Goal: Task Accomplishment & Management: Use online tool/utility

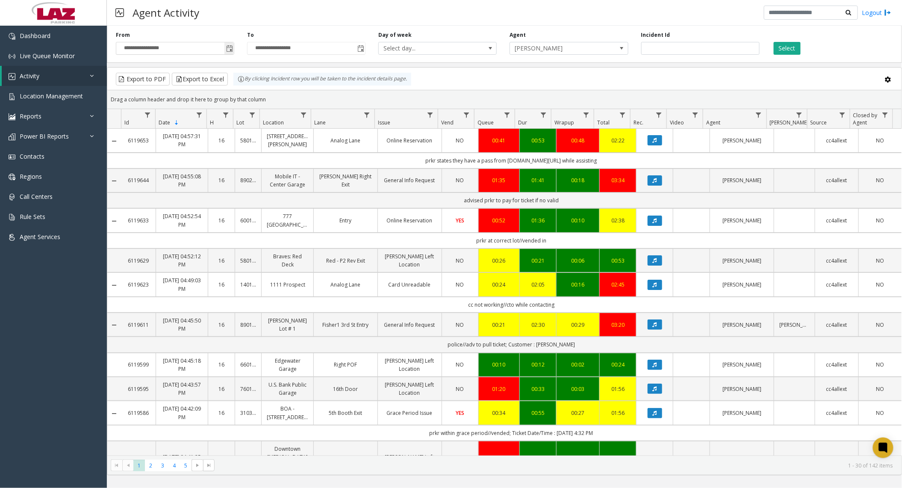
click at [228, 50] on span "Toggle popup" at bounding box center [229, 48] width 7 height 7
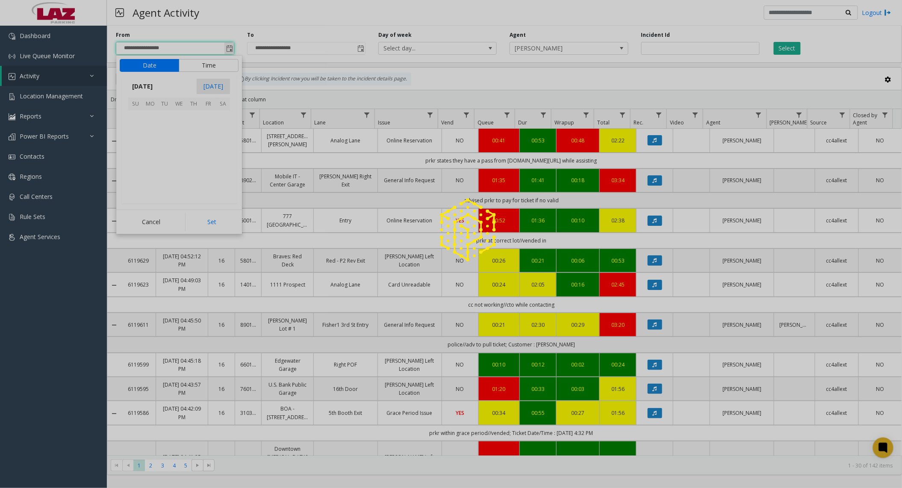
scroll to position [153488, 0]
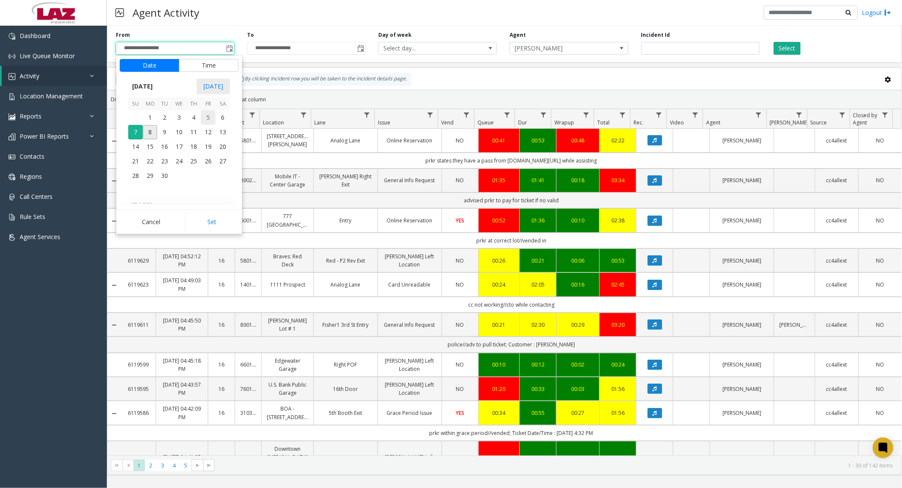
click at [208, 117] on span "5" at bounding box center [208, 117] width 15 height 15
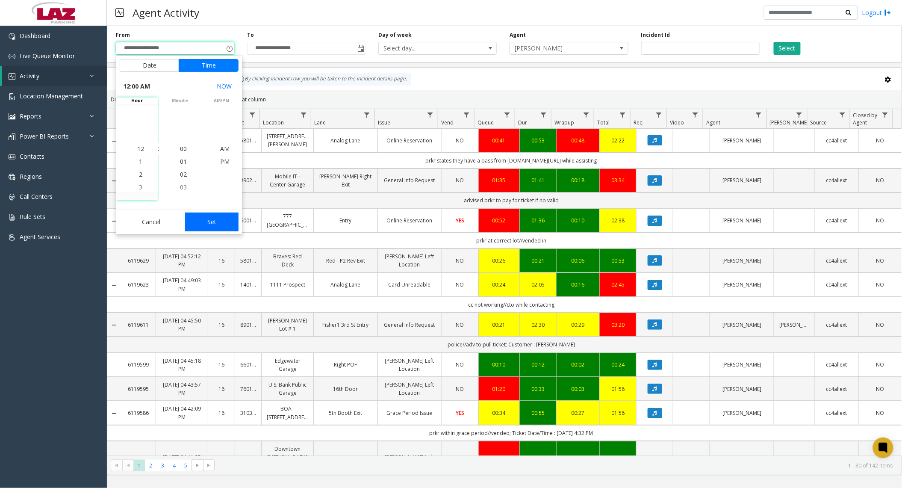
click at [194, 228] on button "Set" at bounding box center [212, 222] width 54 height 19
type input "**********"
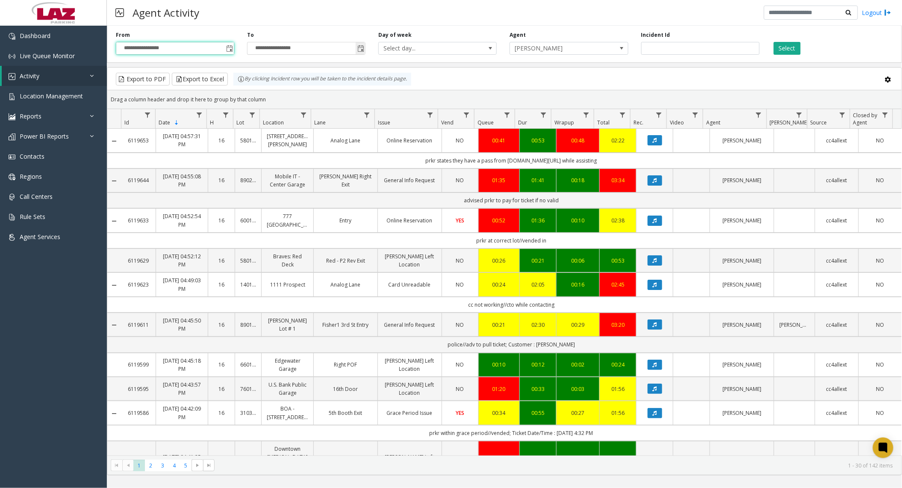
click at [364, 50] on span "Toggle popup" at bounding box center [361, 48] width 7 height 7
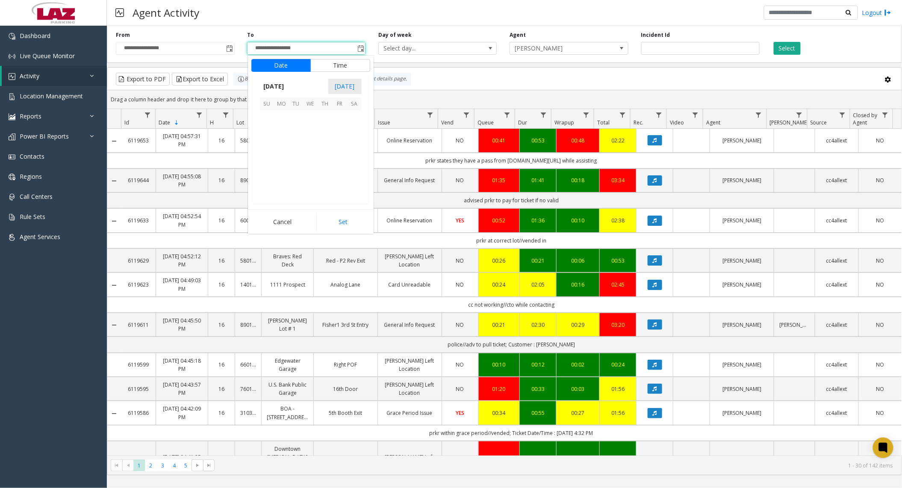
scroll to position [13, 0]
click at [350, 115] on span "6" at bounding box center [354, 117] width 15 height 15
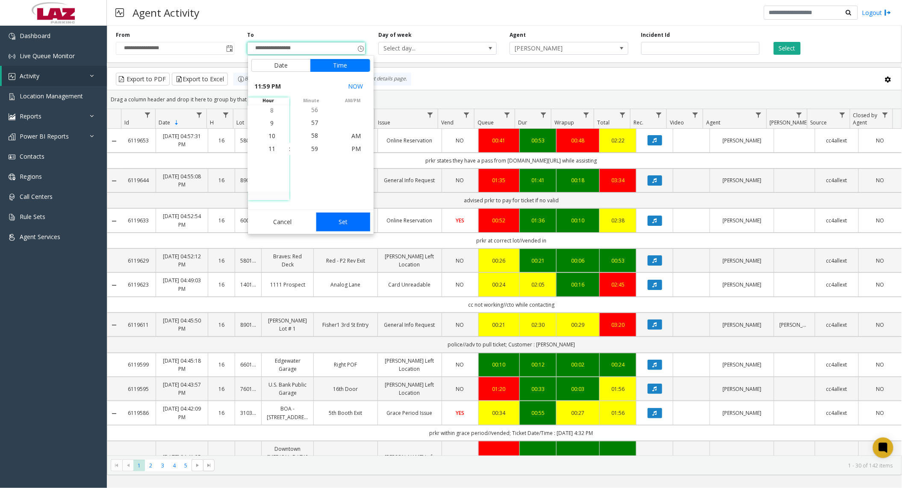
drag, startPoint x: 343, startPoint y: 222, endPoint x: 507, endPoint y: 76, distance: 219.9
click at [343, 222] on button "Set" at bounding box center [343, 222] width 54 height 19
type input "**********"
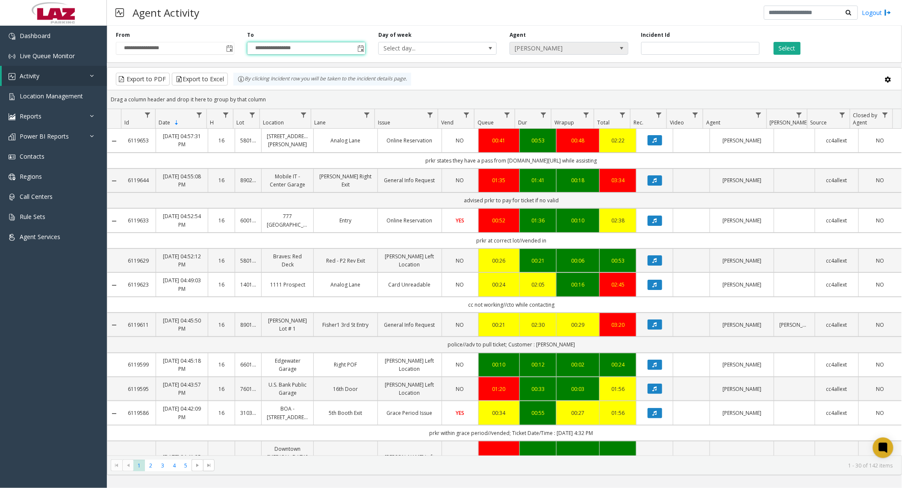
click at [553, 44] on span "[PERSON_NAME]" at bounding box center [557, 48] width 94 height 12
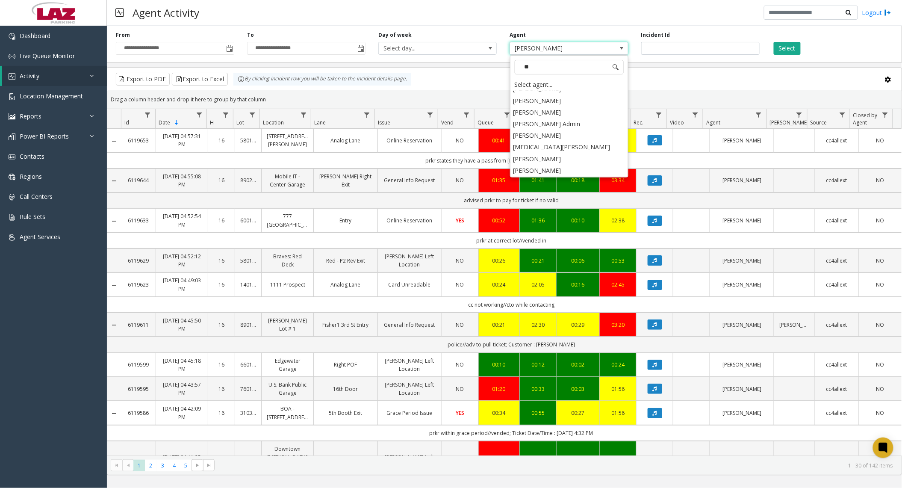
scroll to position [0, 0]
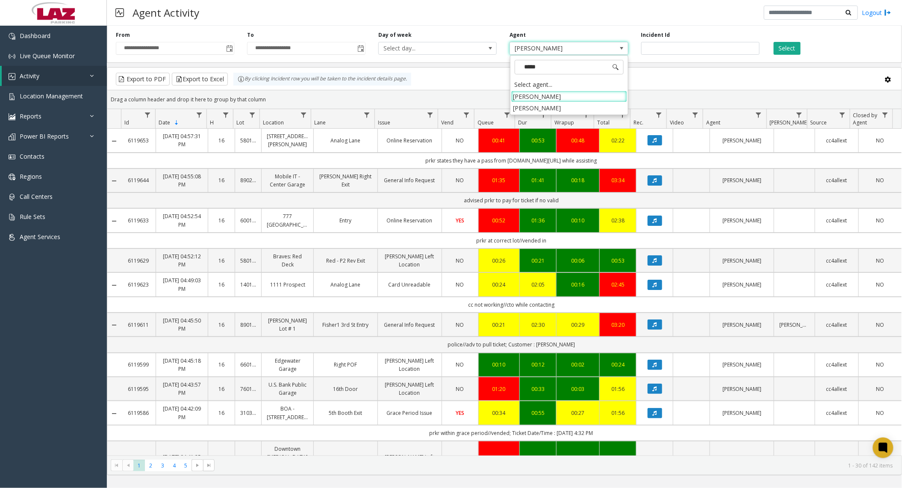
type input "******"
click at [542, 98] on li "[PERSON_NAME]" at bounding box center [569, 97] width 116 height 12
click at [787, 47] on button "Select" at bounding box center [787, 48] width 27 height 13
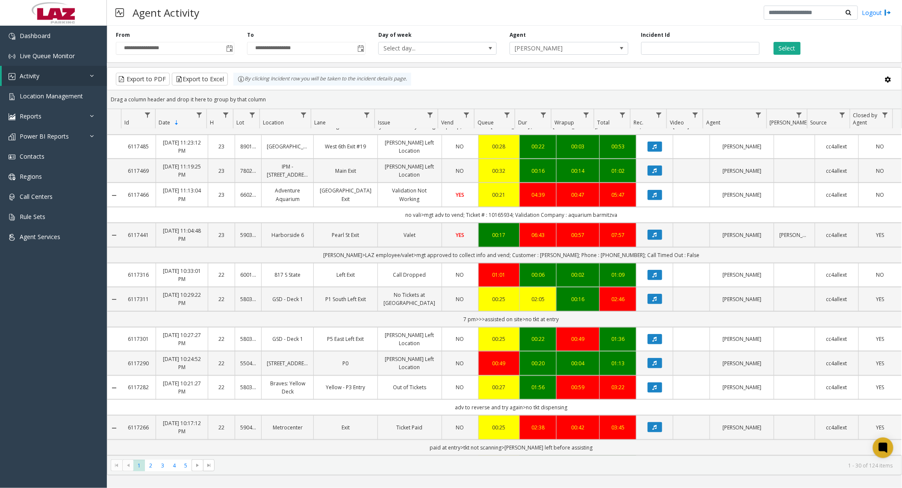
scroll to position [342, 0]
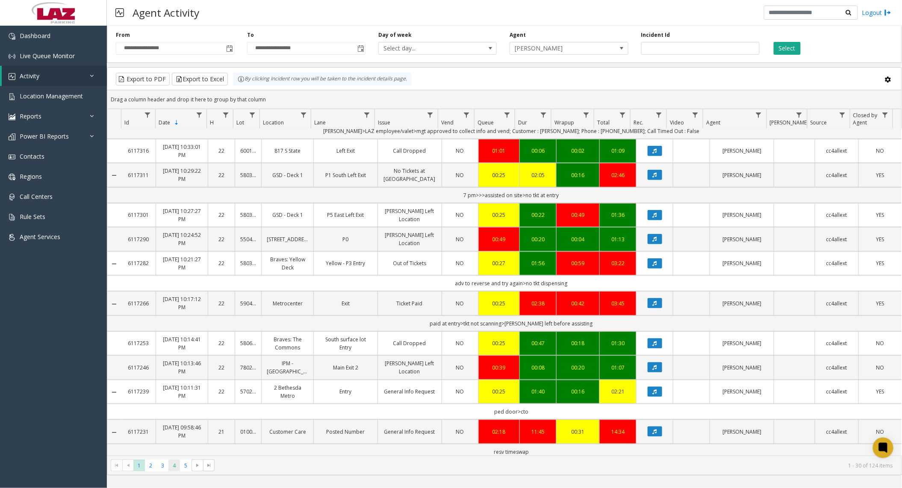
click at [173, 464] on span "4" at bounding box center [174, 466] width 12 height 12
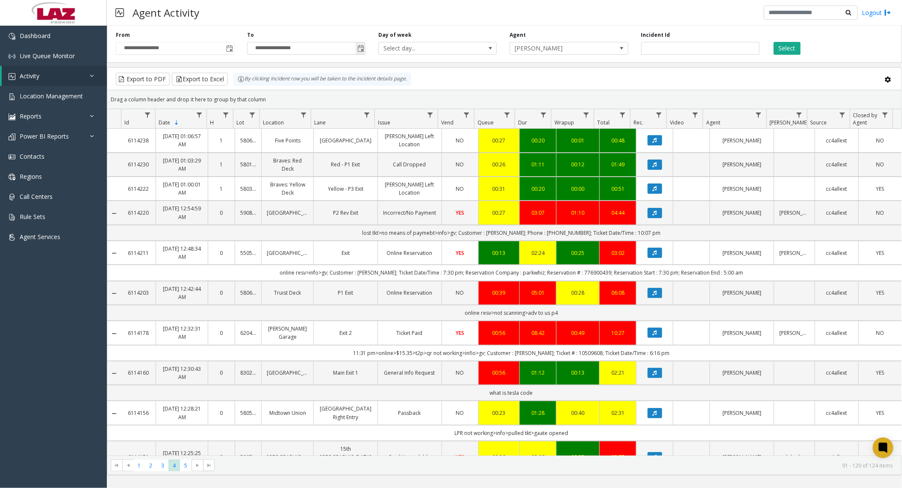
click at [360, 49] on span "Toggle popup" at bounding box center [361, 48] width 7 height 7
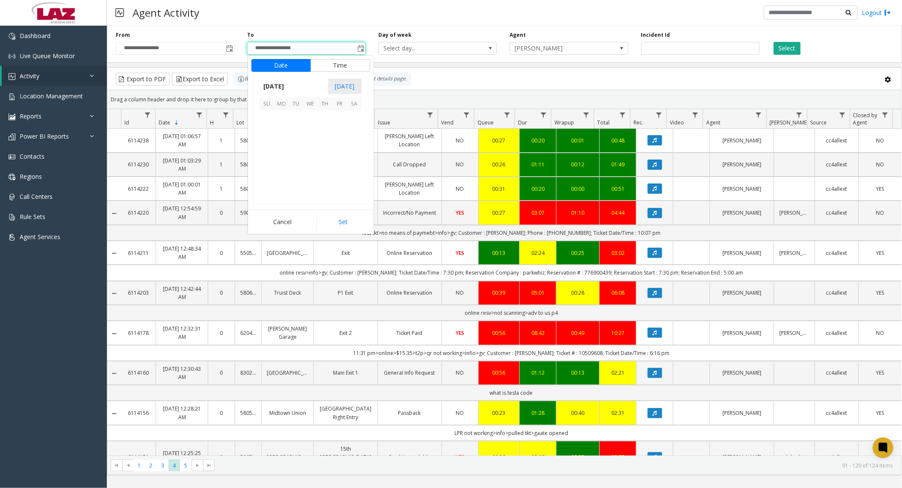
scroll to position [13, 0]
click at [269, 134] on span "7" at bounding box center [267, 132] width 15 height 15
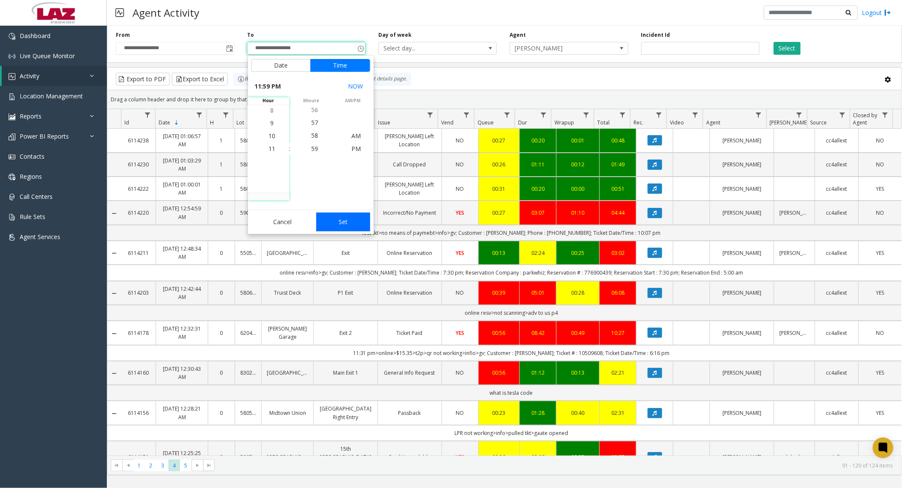
click at [345, 224] on button "Set" at bounding box center [343, 222] width 54 height 19
type input "**********"
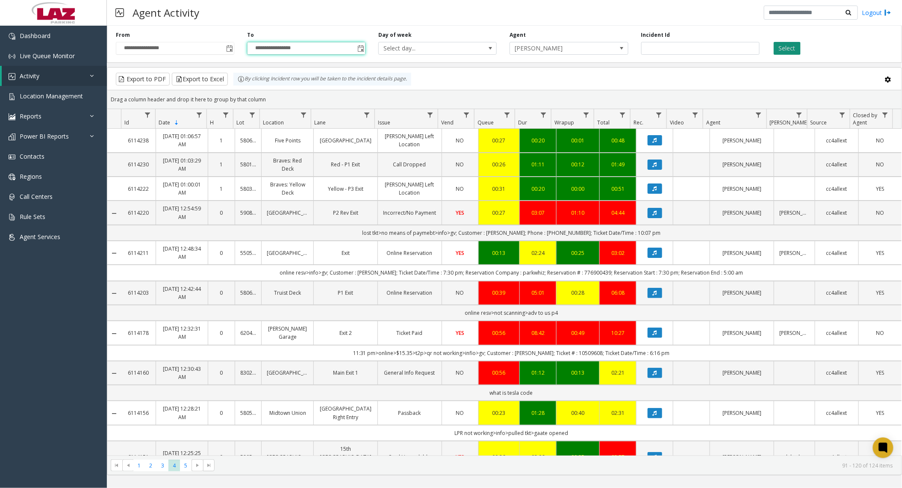
click at [789, 48] on button "Select" at bounding box center [787, 48] width 27 height 13
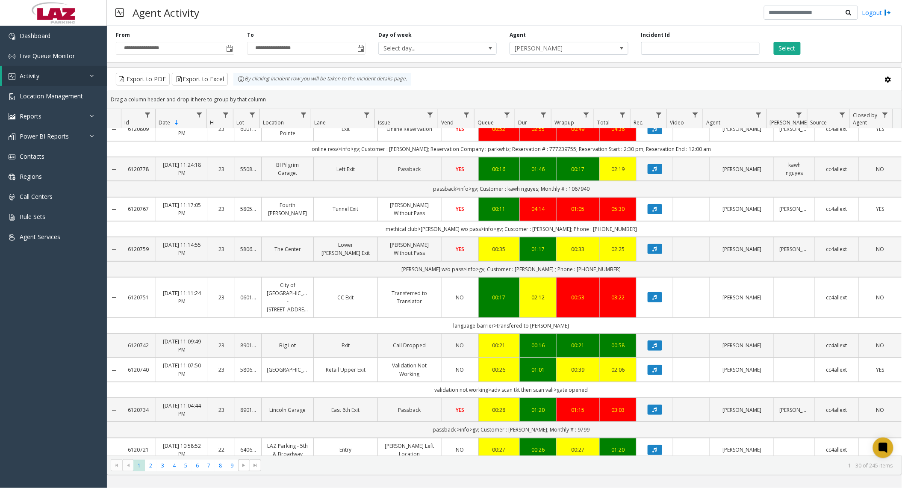
scroll to position [171, 0]
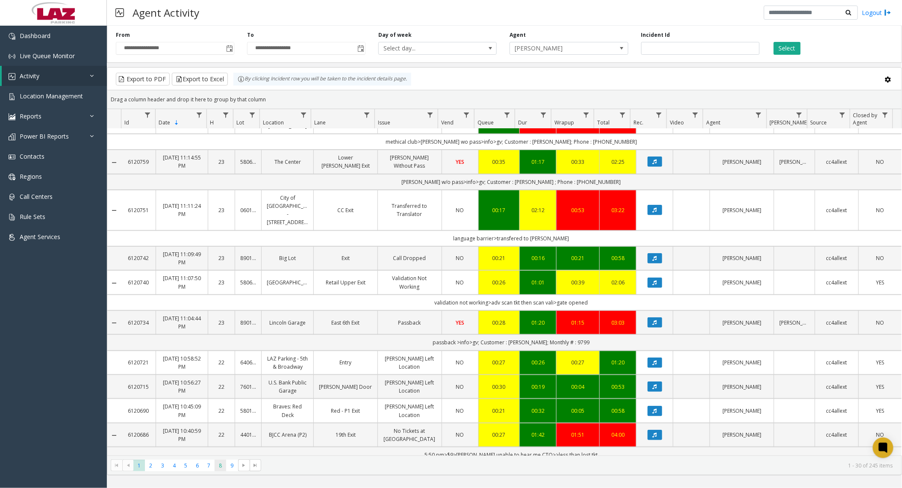
click at [221, 464] on span "8" at bounding box center [221, 466] width 12 height 12
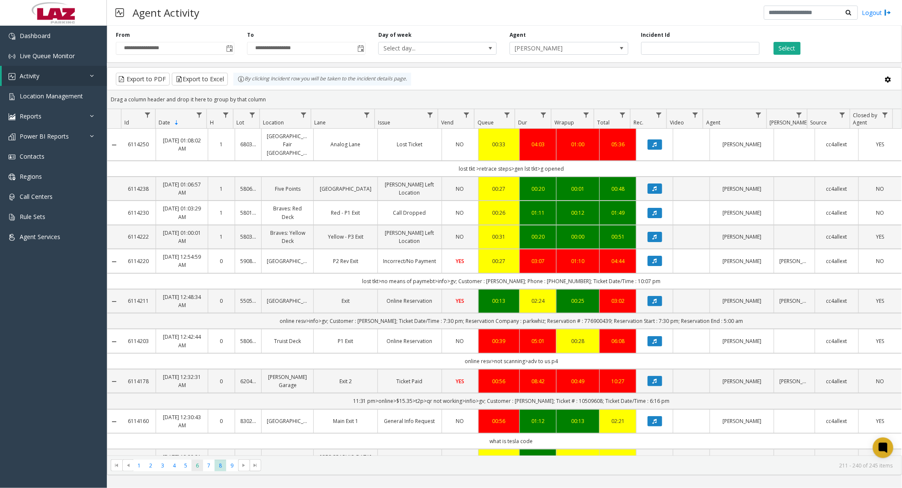
click at [199, 466] on span "6" at bounding box center [198, 466] width 12 height 12
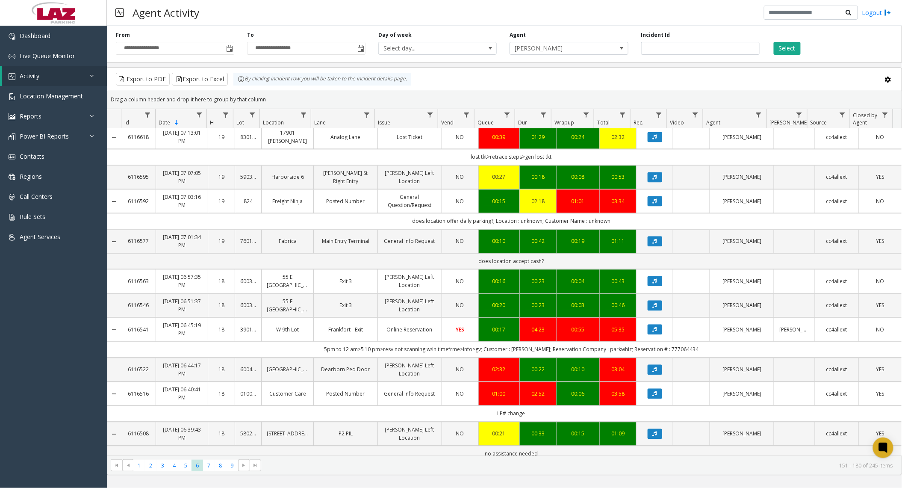
scroll to position [745, 0]
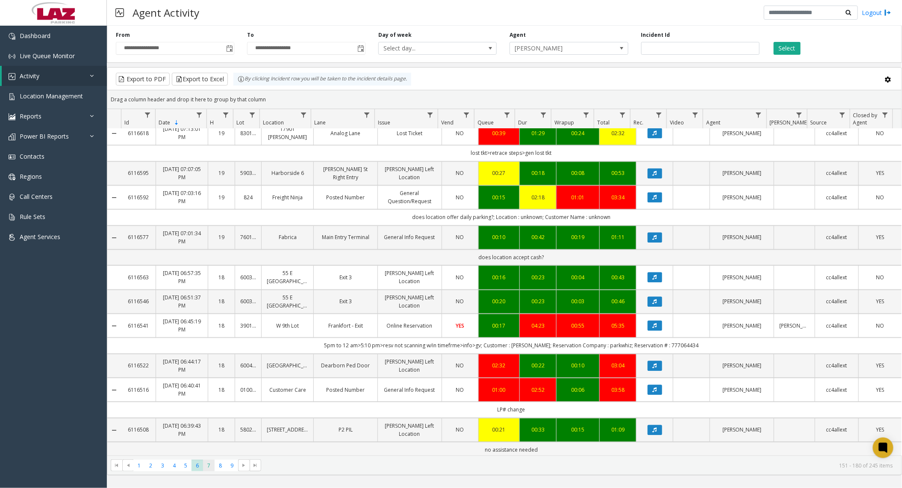
click at [209, 467] on span "7" at bounding box center [209, 466] width 12 height 12
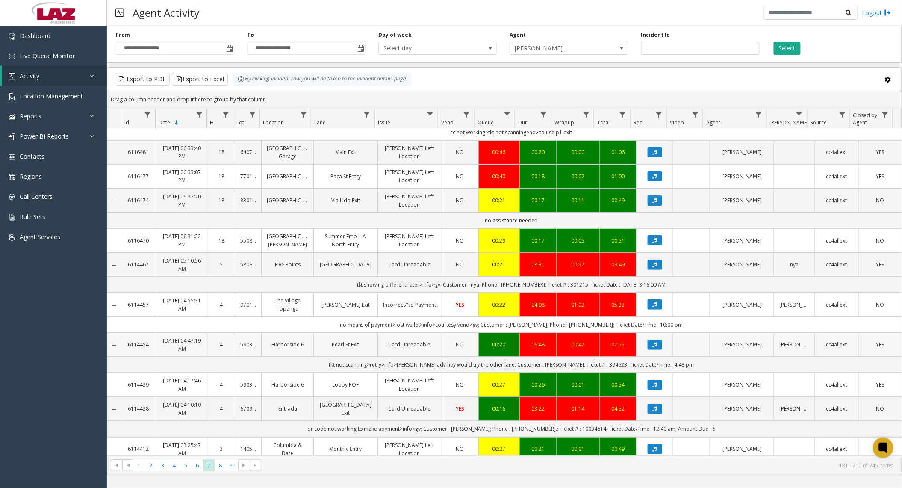
scroll to position [57, 0]
